Goal: Information Seeking & Learning: Learn about a topic

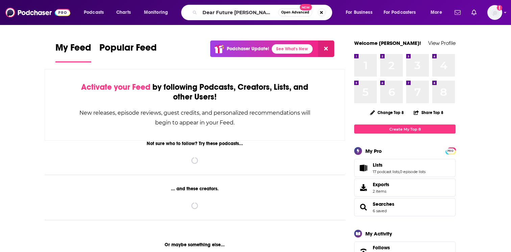
type input "Dear Future [PERSON_NAME]"
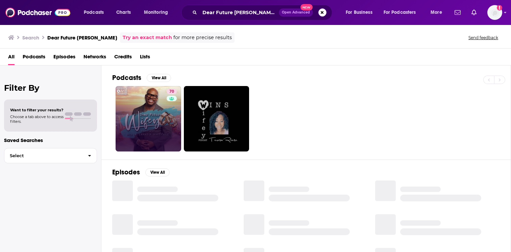
click at [163, 115] on link "70" at bounding box center [149, 119] width 66 height 66
